Goal: Check status: Check status

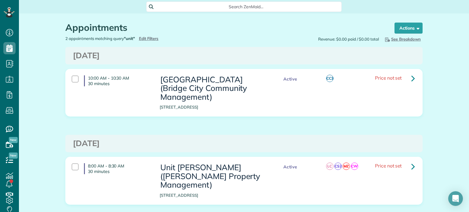
scroll to position [3, 3]
click at [409, 168] on link at bounding box center [413, 166] width 12 height 12
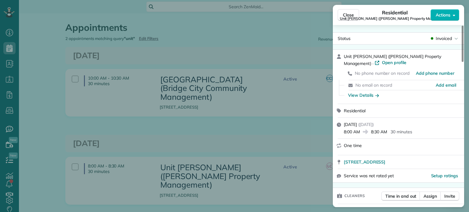
scroll to position [61, 0]
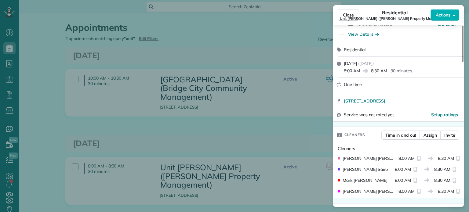
click at [348, 12] on button "Close" at bounding box center [348, 15] width 21 height 12
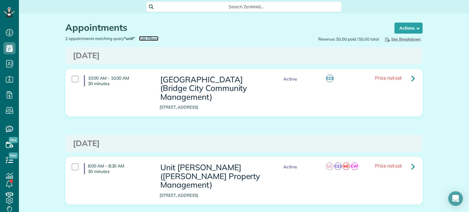
click at [144, 38] on span "Edit Filters" at bounding box center [149, 38] width 20 height 5
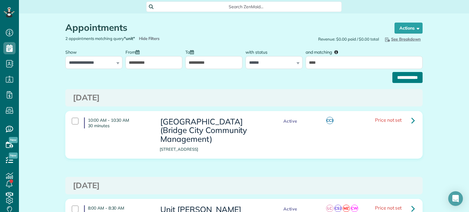
click at [406, 74] on input "**********" at bounding box center [408, 77] width 30 height 11
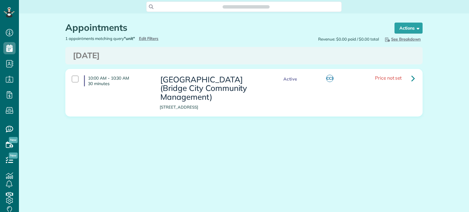
scroll to position [3, 3]
